Goal: Task Accomplishment & Management: Use online tool/utility

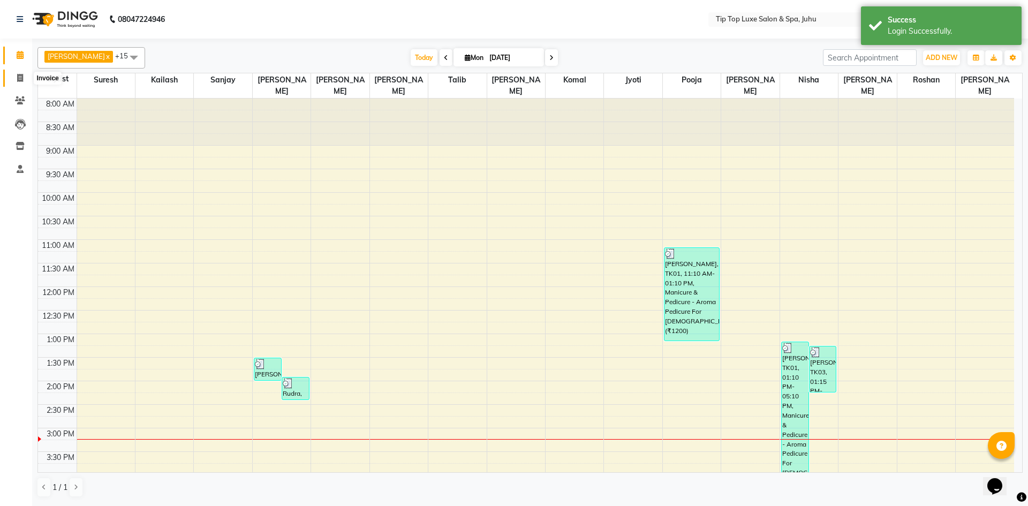
click at [18, 78] on icon at bounding box center [20, 78] width 6 height 8
select select "8298"
select select "service"
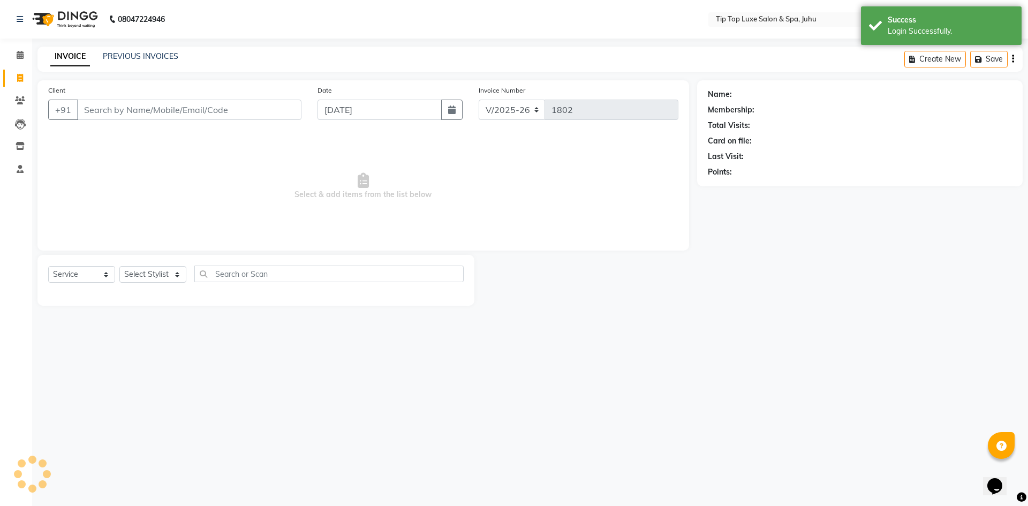
click at [110, 109] on input "Client" at bounding box center [189, 110] width 224 height 20
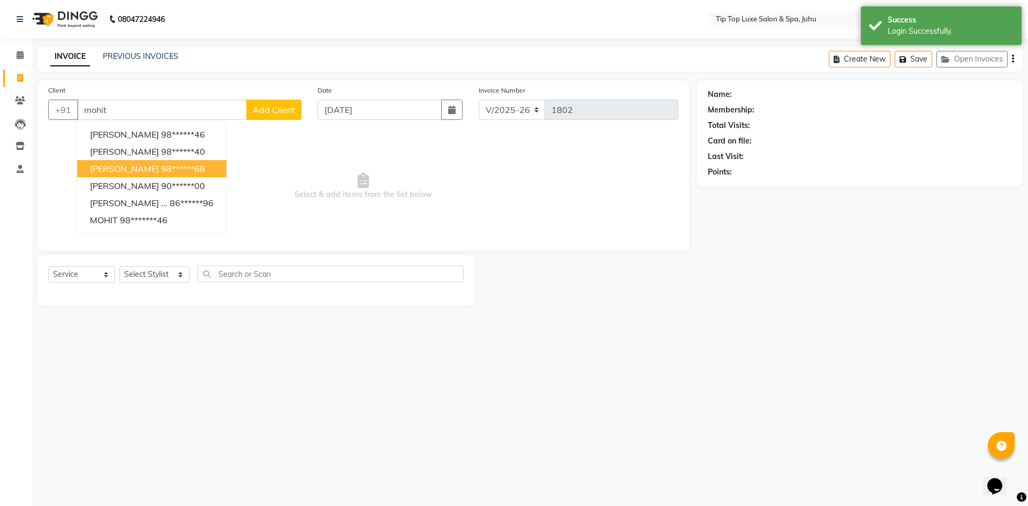
click at [97, 170] on span "[PERSON_NAME]" at bounding box center [124, 168] width 69 height 11
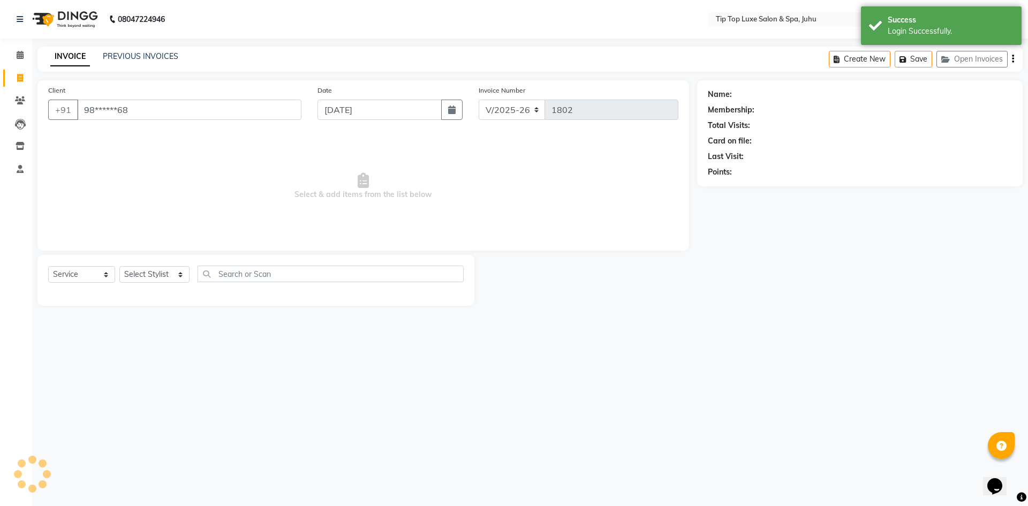
type input "98******68"
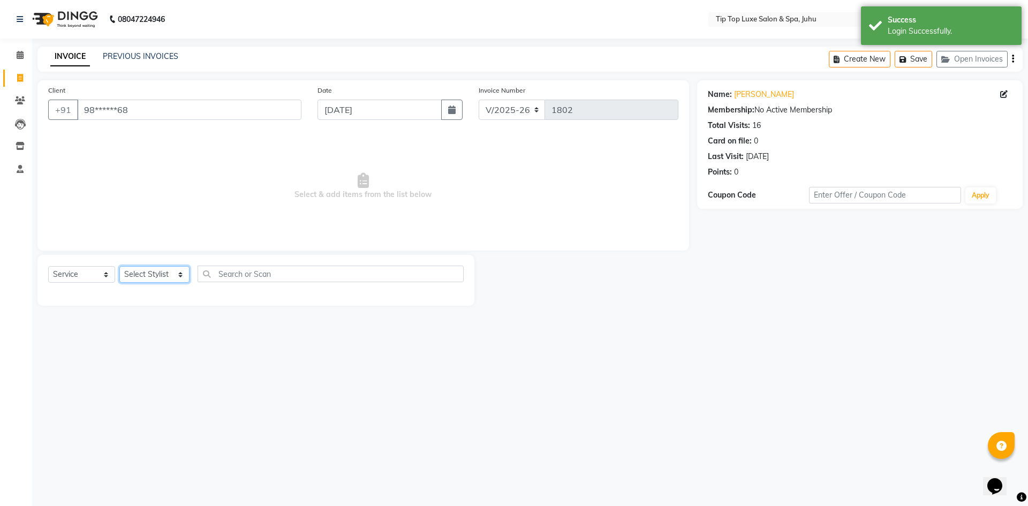
click at [139, 276] on select "Select Stylist [PERSON_NAME] admin [PERSON_NAME] creado ANAO [PERSON_NAME] Jyot…" at bounding box center [154, 274] width 70 height 17
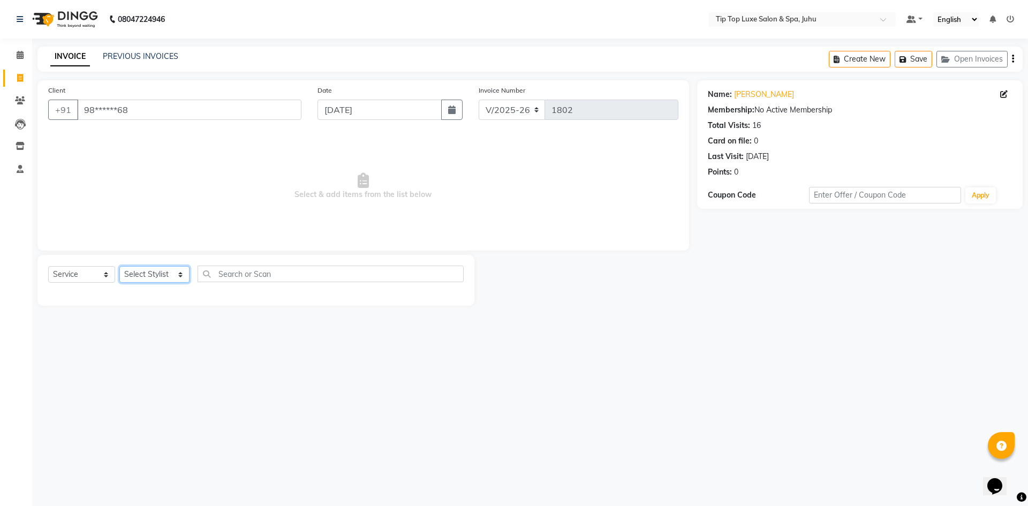
select select "82311"
click at [119, 266] on select "Select Stylist [PERSON_NAME] admin [PERSON_NAME] creado ANAO [PERSON_NAME] Jyot…" at bounding box center [154, 274] width 70 height 17
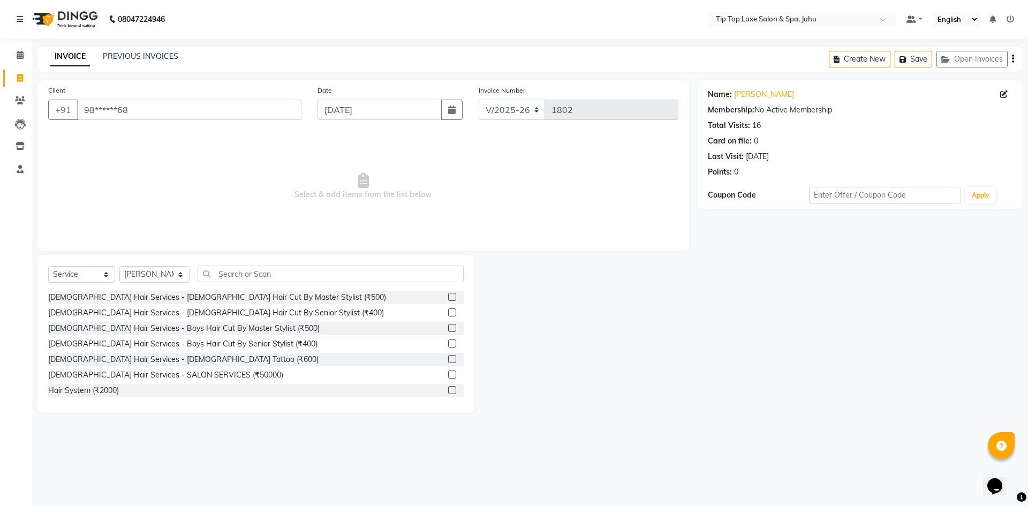
click at [448, 311] on label at bounding box center [452, 312] width 8 height 8
click at [448, 311] on input "checkbox" at bounding box center [451, 313] width 7 height 7
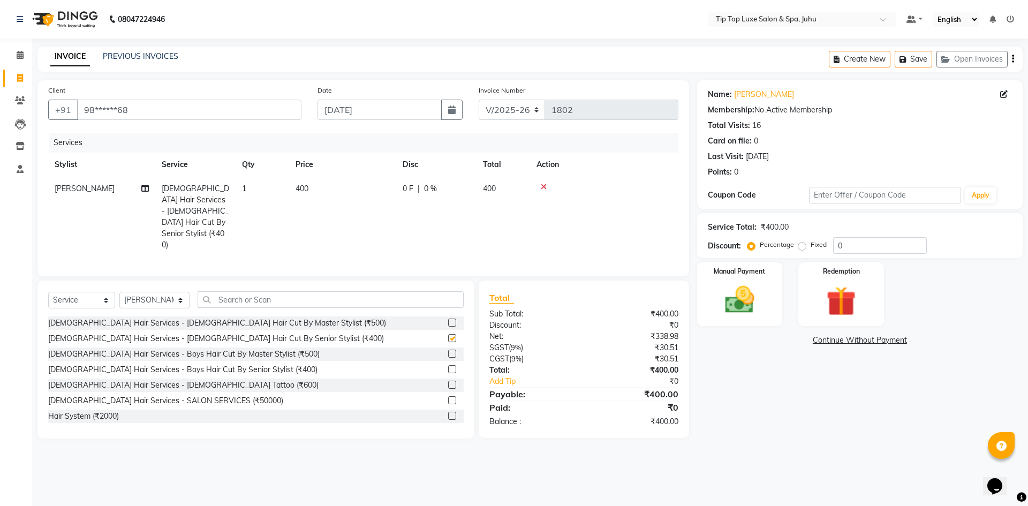
checkbox input "false"
click at [742, 305] on img at bounding box center [740, 299] width 50 height 35
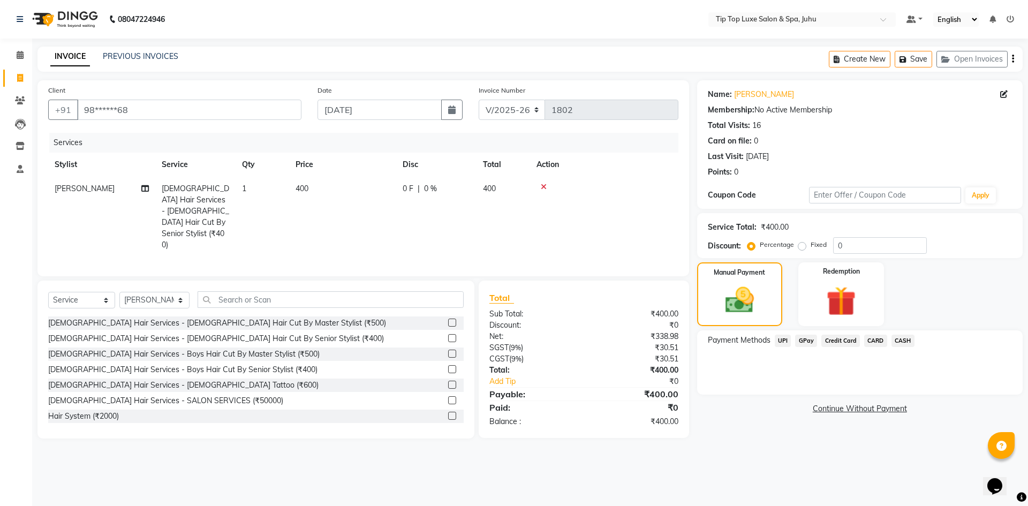
click at [869, 341] on span "CARD" at bounding box center [875, 341] width 23 height 12
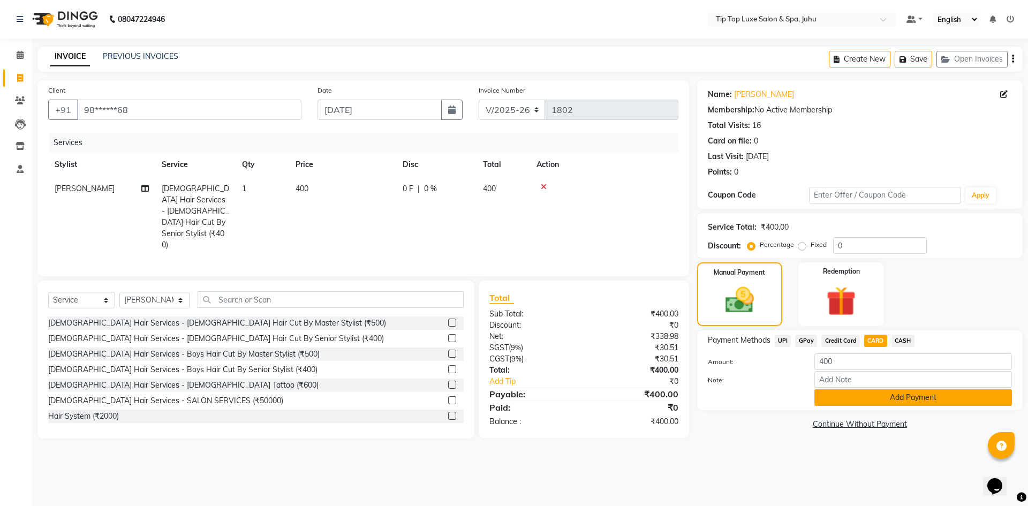
click at [859, 399] on button "Add Payment" at bounding box center [914, 397] width 198 height 17
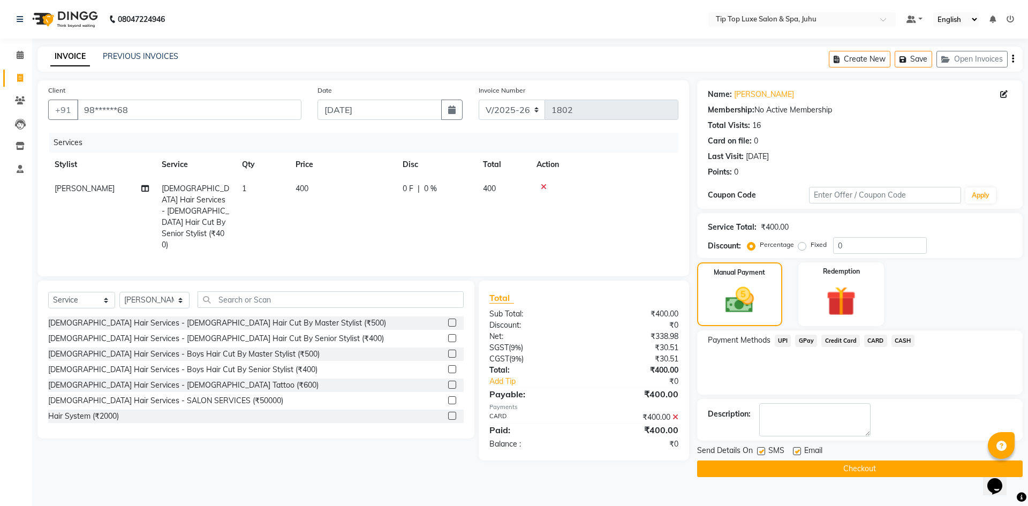
click at [808, 467] on button "Checkout" at bounding box center [860, 469] width 326 height 17
